Goal: Find specific page/section

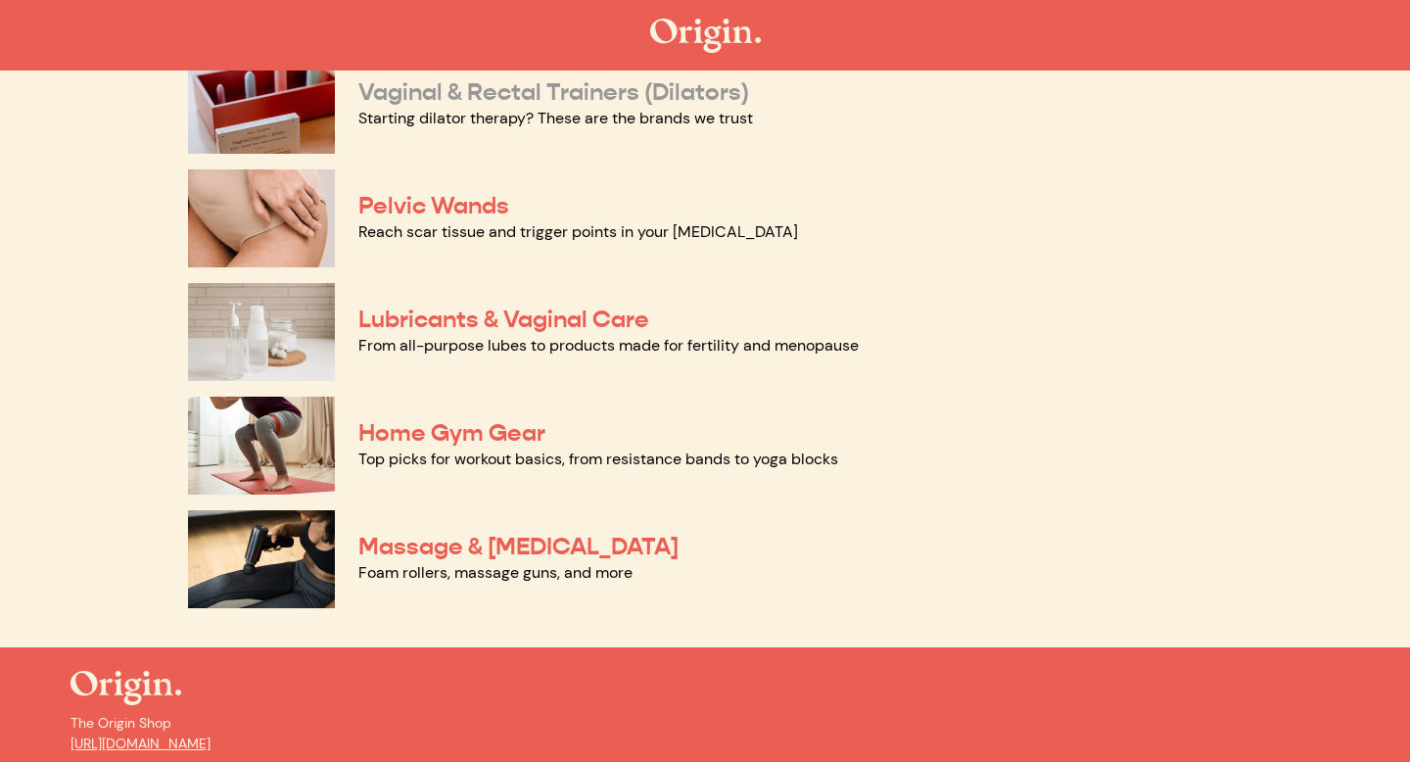
scroll to position [898, 0]
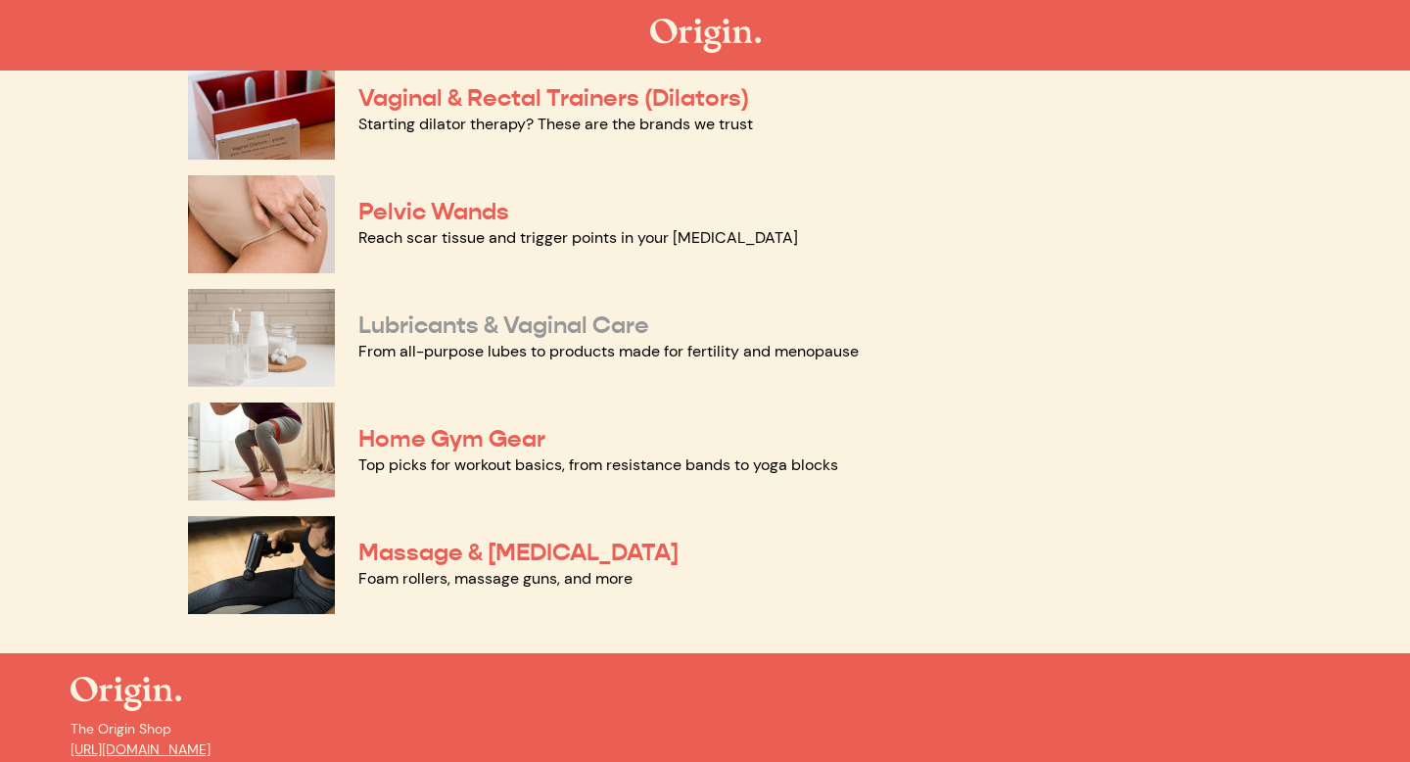
click at [596, 320] on link "Lubricants & Vaginal Care" at bounding box center [503, 324] width 291 height 29
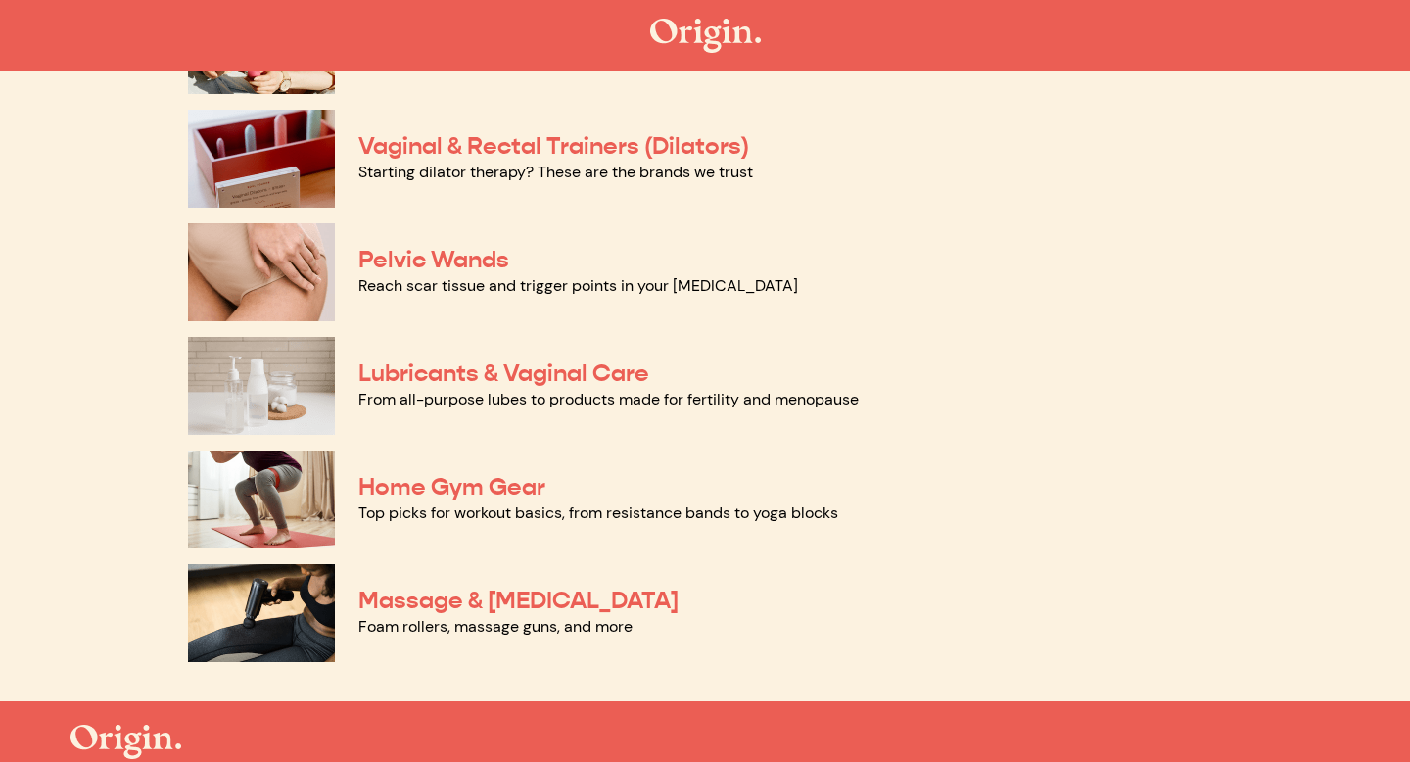
scroll to position [820, 0]
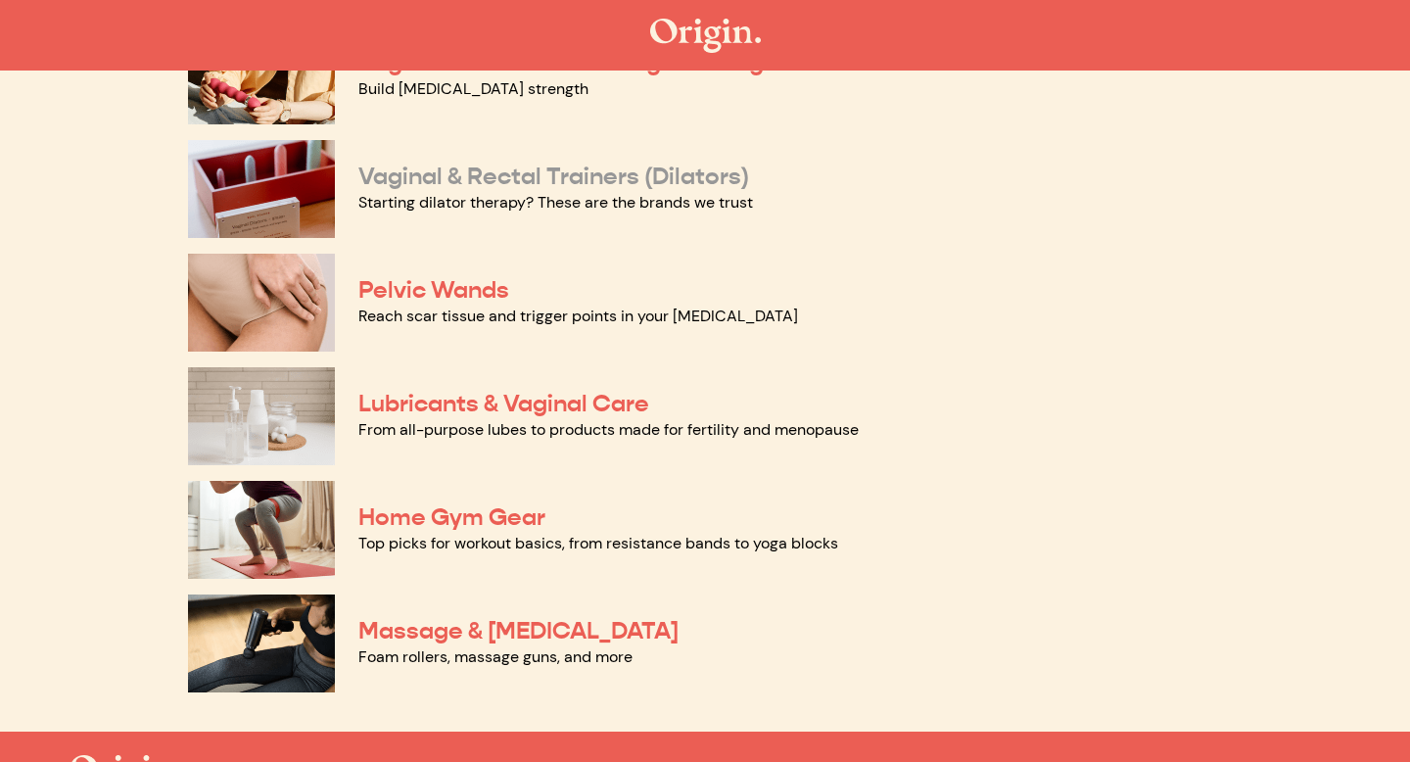
click at [550, 175] on link "Vaginal & Rectal Trainers (Dilators)" at bounding box center [553, 176] width 391 height 29
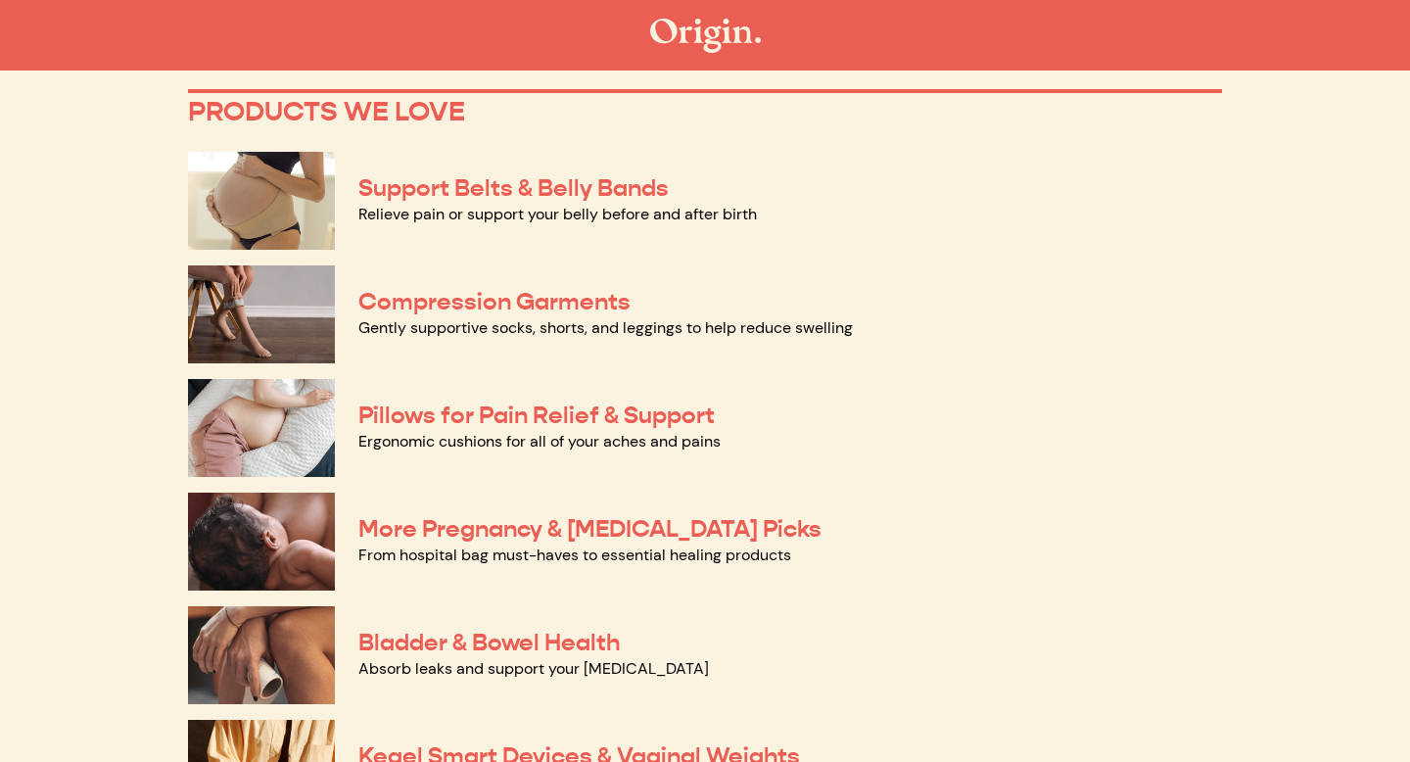
scroll to position [0, 0]
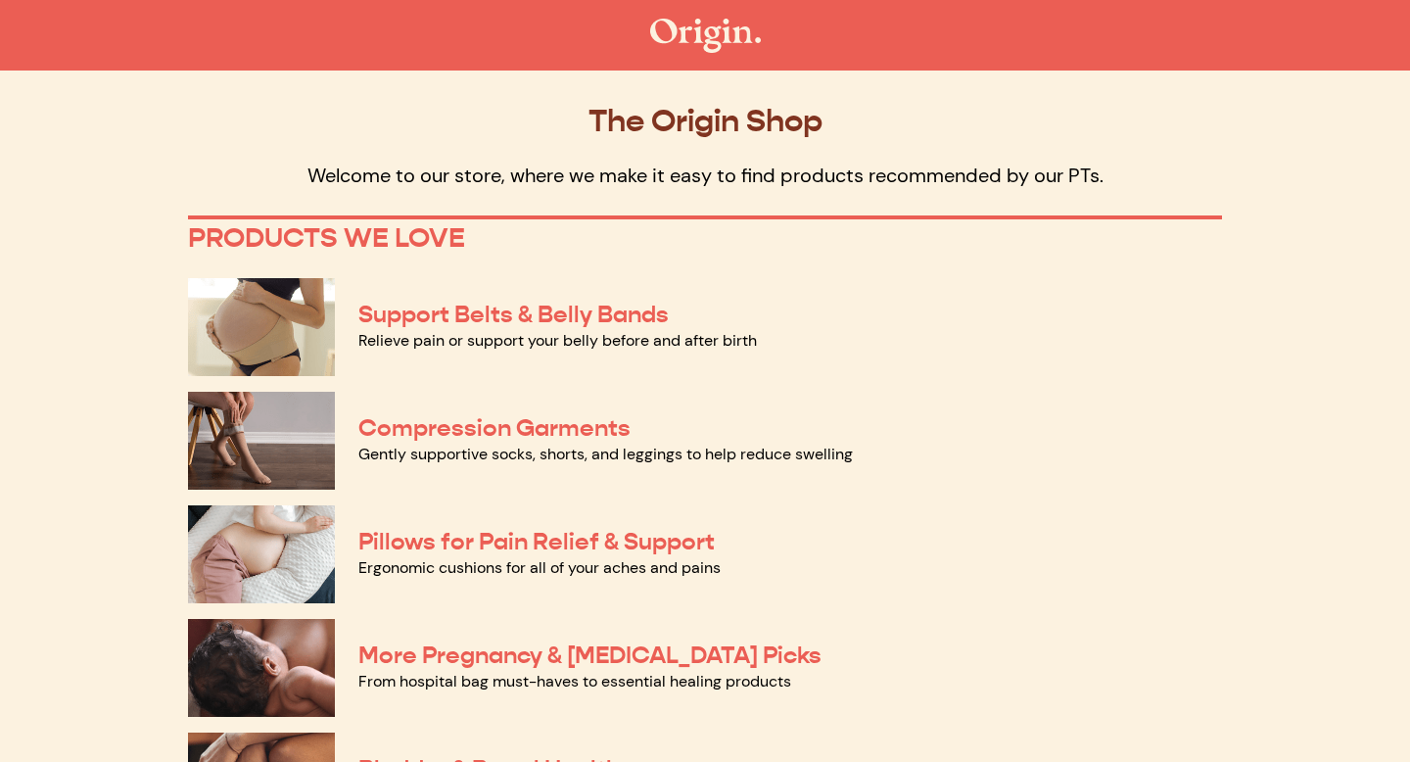
click at [702, 29] on img at bounding box center [705, 36] width 111 height 34
